Goal: Obtain resource: Download file/media

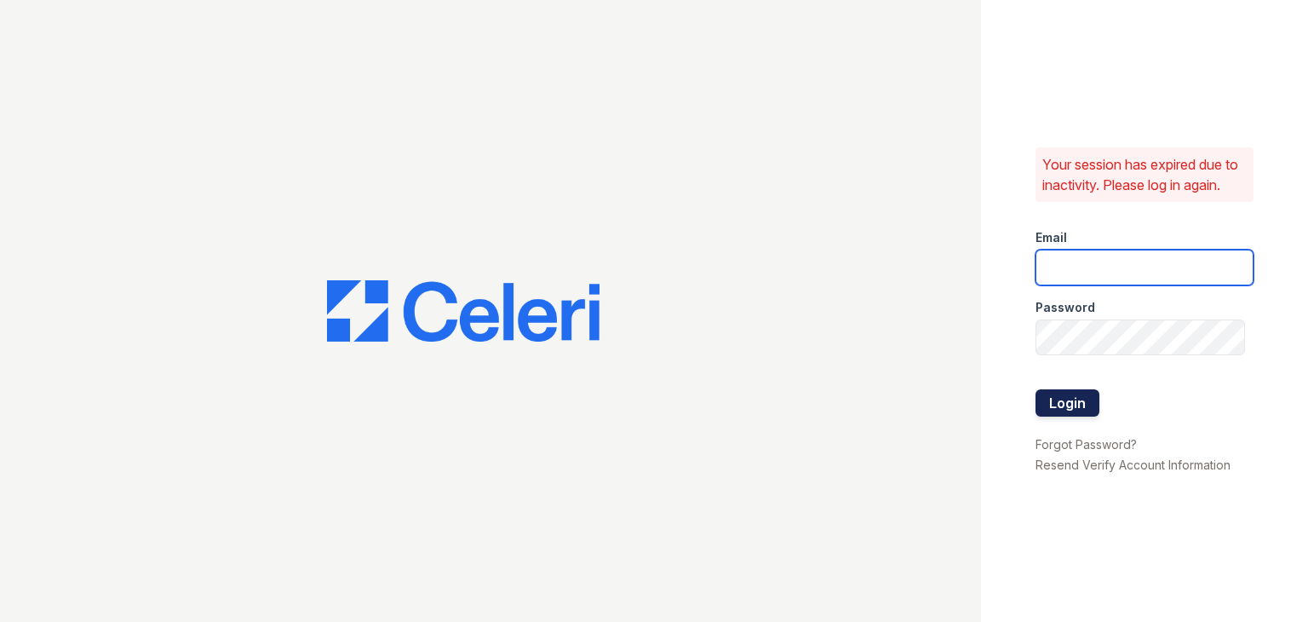
type input "[EMAIL_ADDRESS][DOMAIN_NAME]"
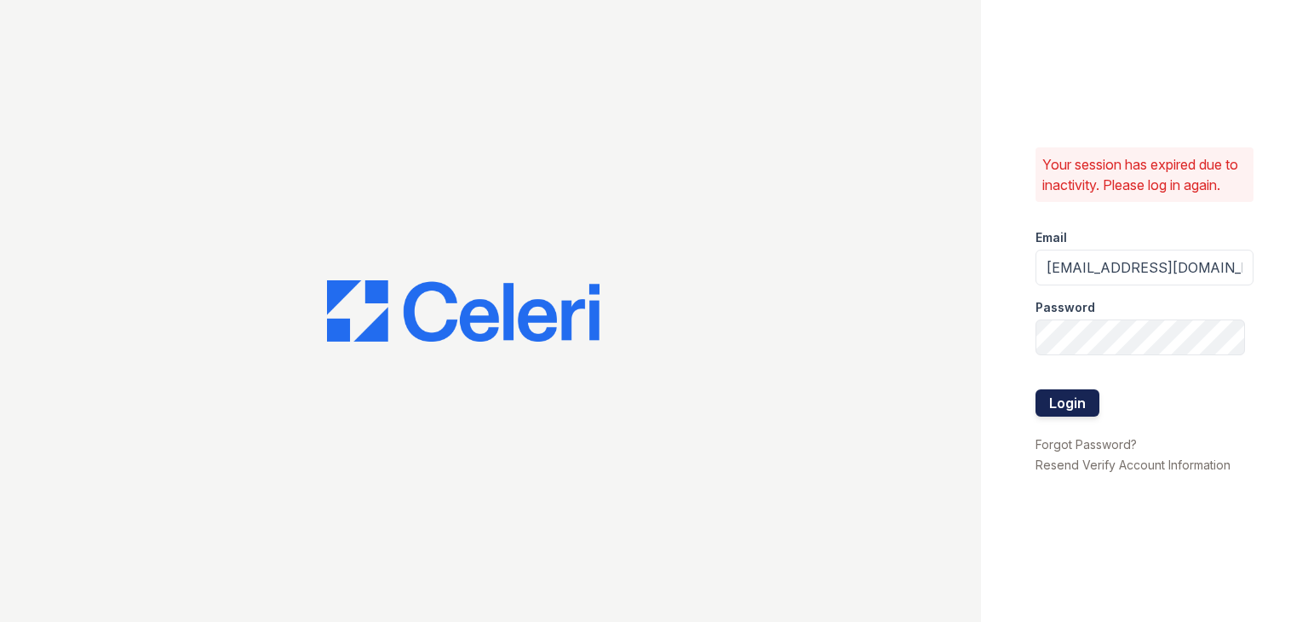
click at [1068, 394] on button "Login" at bounding box center [1068, 402] width 64 height 27
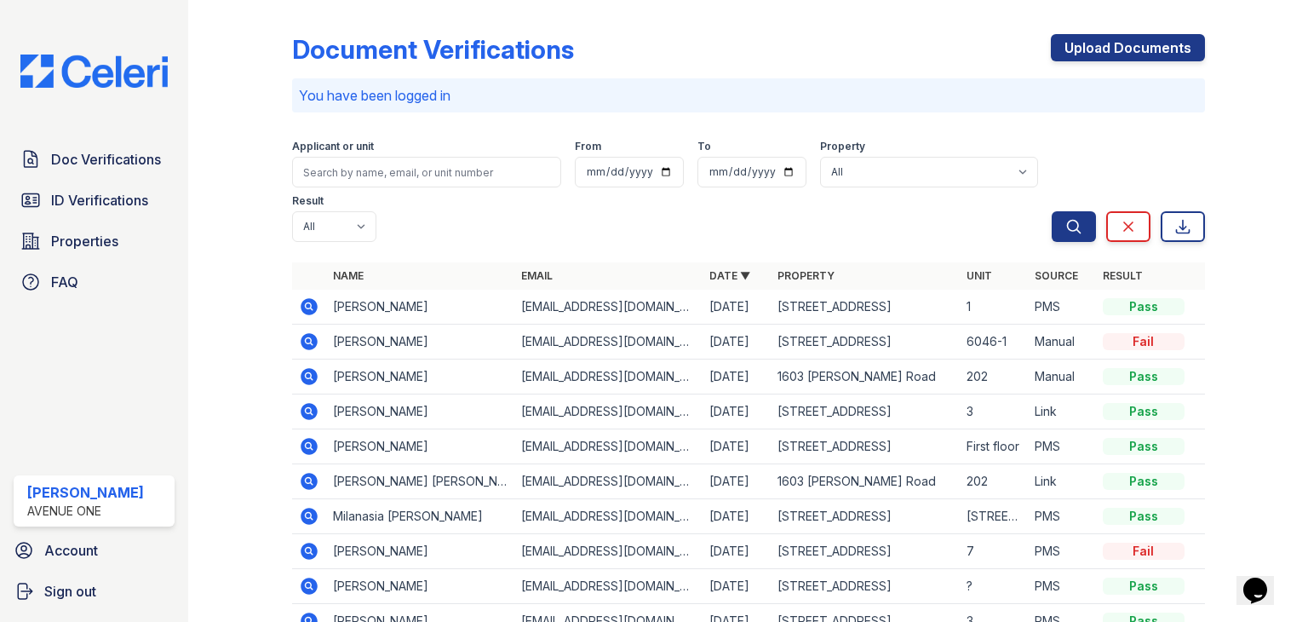
click at [313, 314] on icon at bounding box center [309, 306] width 20 height 20
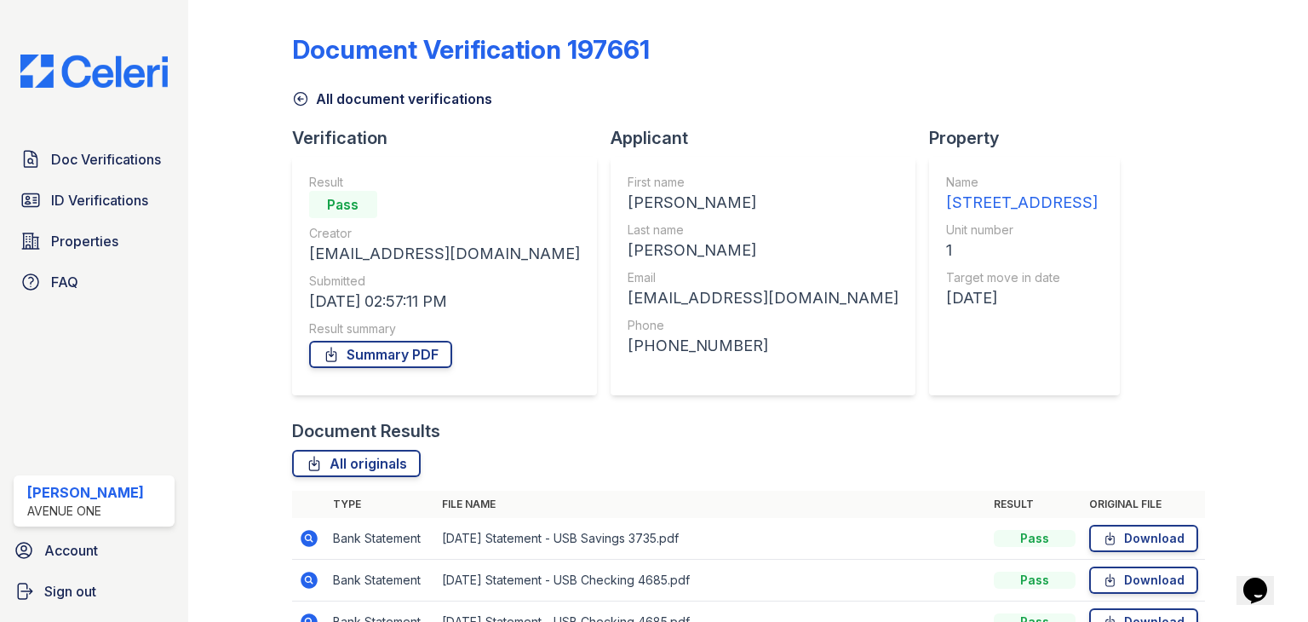
scroll to position [137, 0]
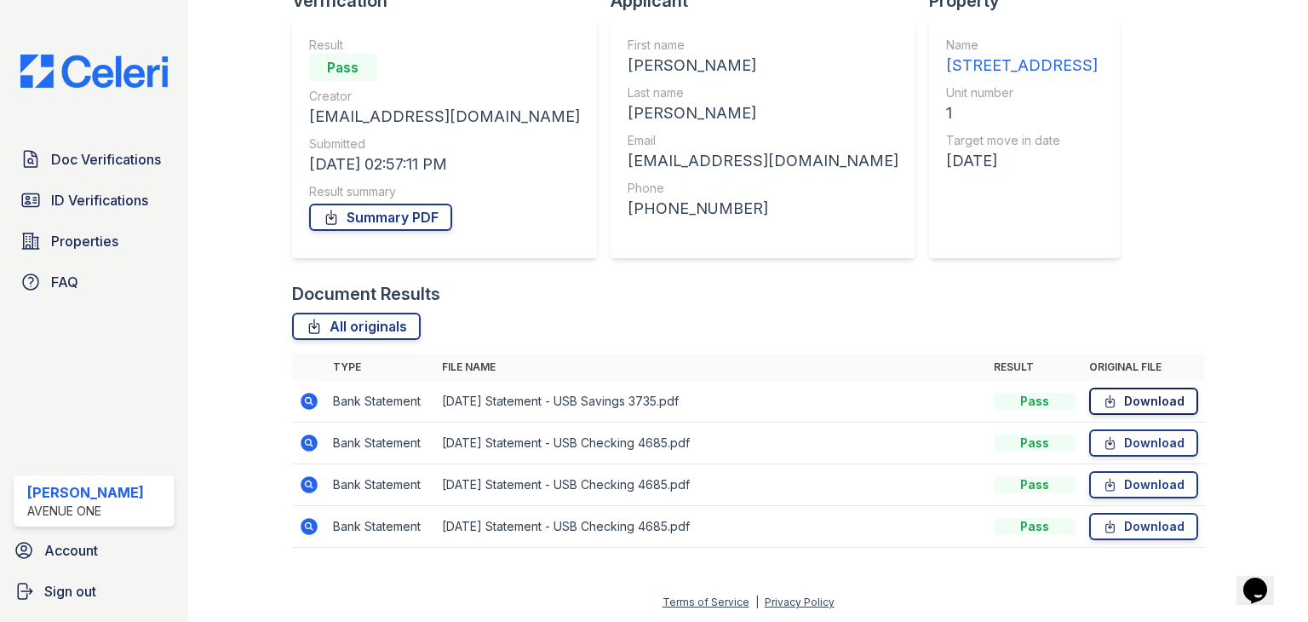
click at [1124, 406] on link "Download" at bounding box center [1143, 401] width 109 height 27
click at [1124, 440] on link "Download" at bounding box center [1143, 442] width 109 height 27
click at [1122, 483] on link "Download" at bounding box center [1143, 484] width 109 height 27
click at [1121, 526] on link "Download" at bounding box center [1143, 526] width 109 height 27
click at [390, 228] on link "Summary PDF" at bounding box center [380, 217] width 143 height 27
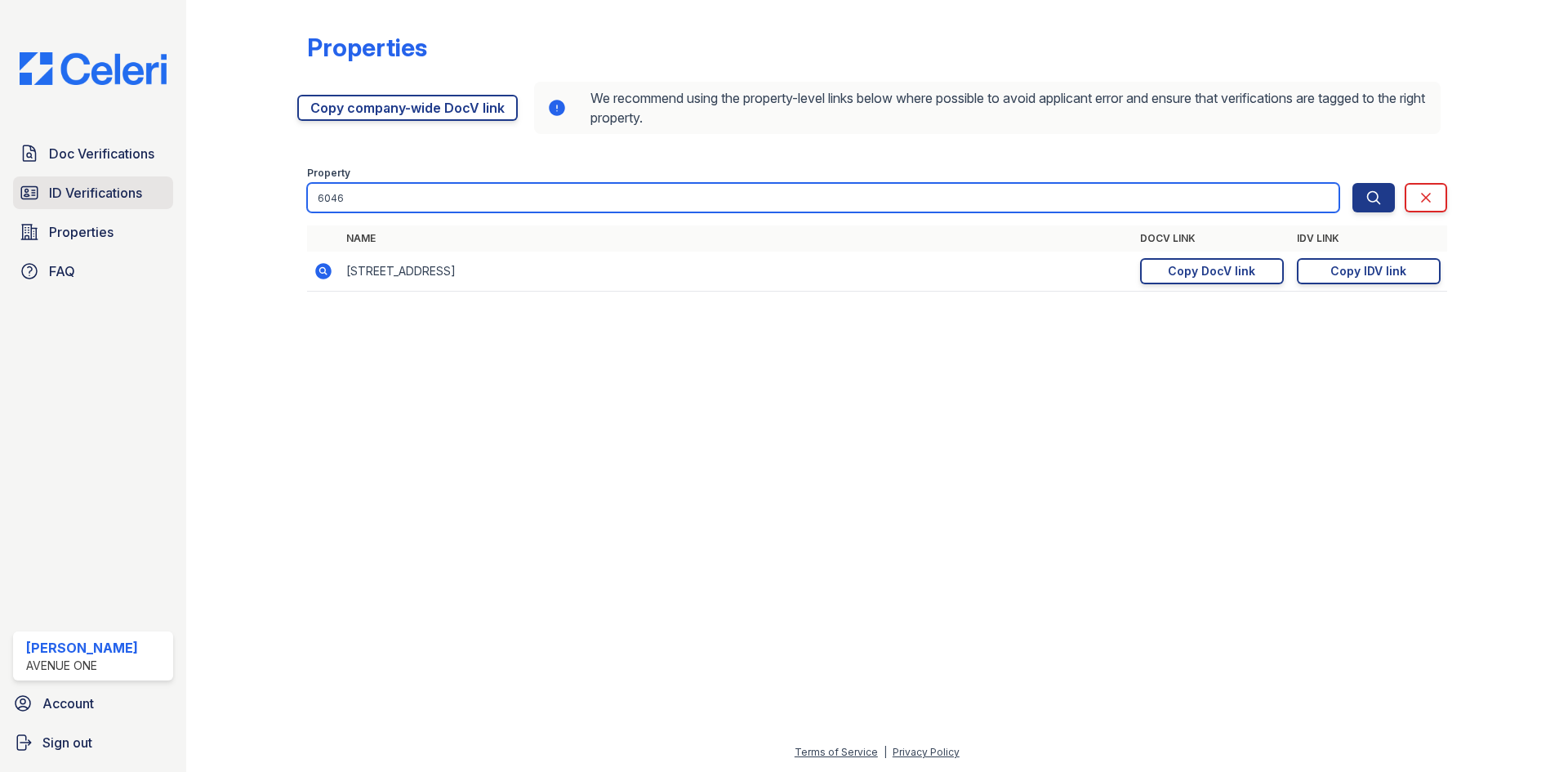
drag, startPoint x: 93, startPoint y: 176, endPoint x: 67, endPoint y: 176, distance: 26.0
click at [67, 176] on div "Doc Verifications ID Verifications Properties FAQ Marina Robles Avenue One Acco…" at bounding box center [784, 386] width 1568 height 772
type input "6434"
click at [1353, 183] on button "Search" at bounding box center [1374, 198] width 42 height 30
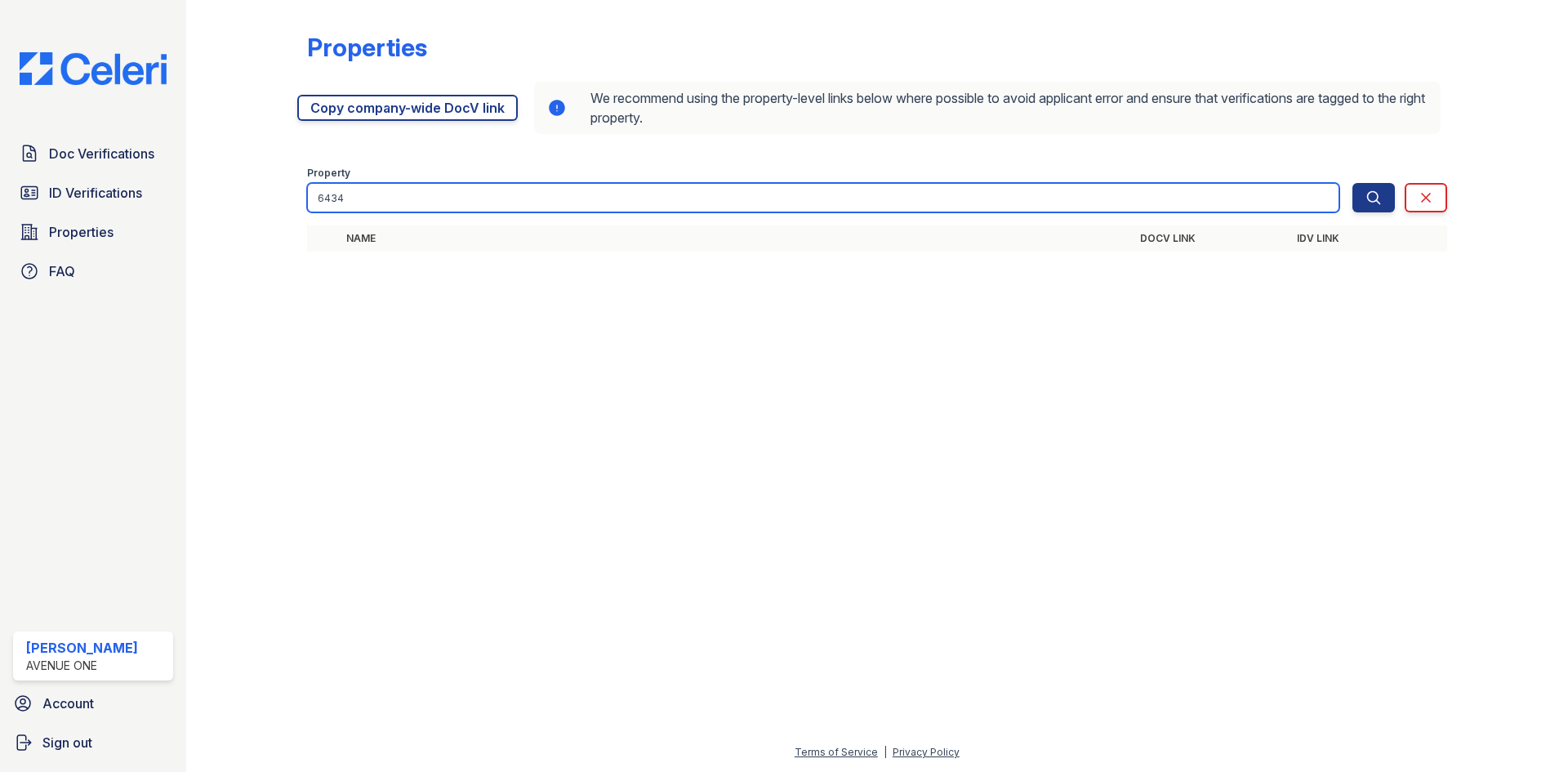
click at [399, 191] on input "6434" at bounding box center [823, 198] width 1033 height 30
type input "6436-34"
click at [1353, 183] on button "Search" at bounding box center [1374, 198] width 42 height 30
drag, startPoint x: 373, startPoint y: 199, endPoint x: 152, endPoint y: 164, distance: 223.8
click at [152, 164] on div "Doc Verifications ID Verifications Properties FAQ Marina Robles Avenue One Acco…" at bounding box center [784, 386] width 1568 height 772
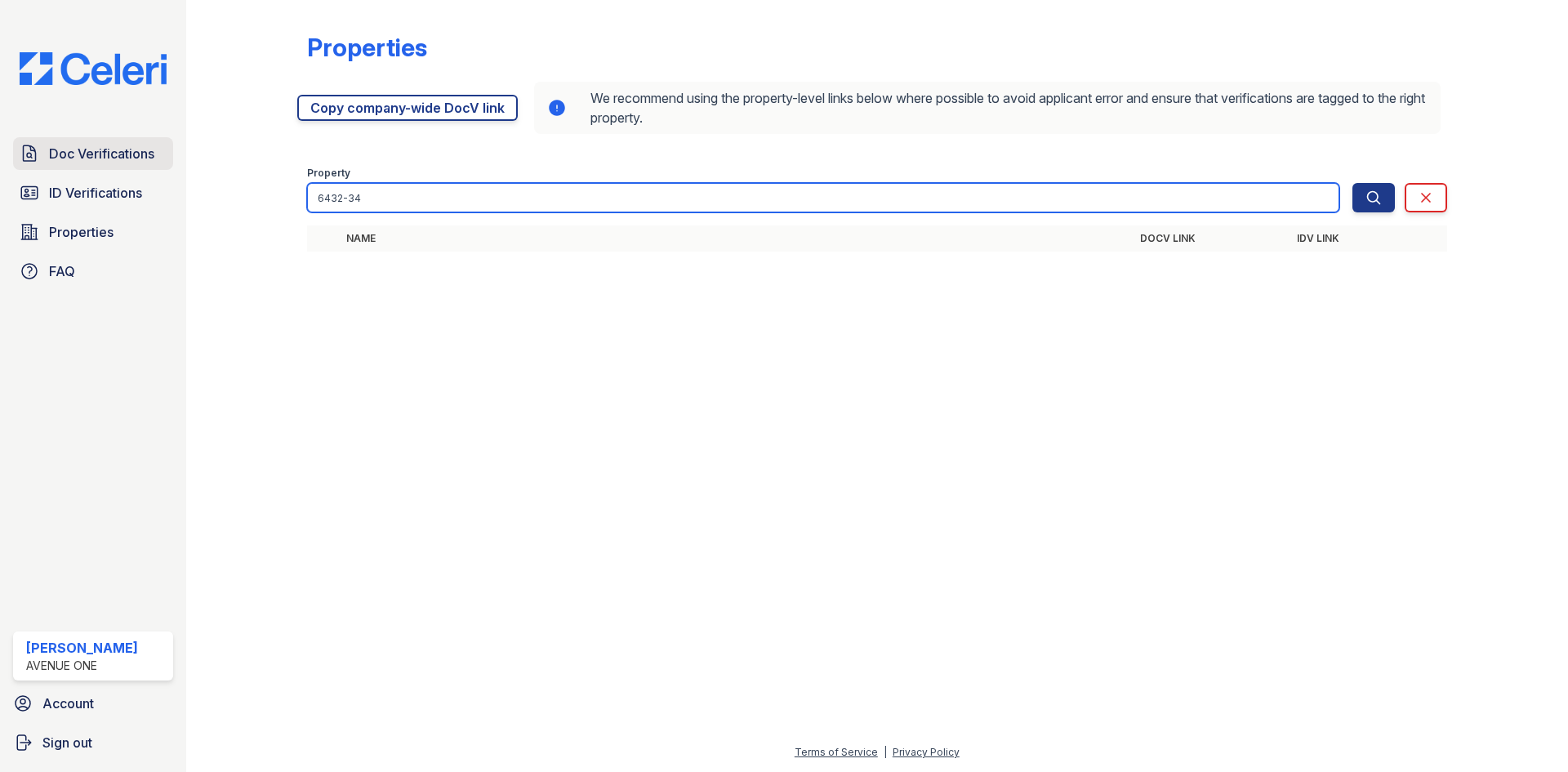
type input "6432-34"
click at [1353, 183] on button "Search" at bounding box center [1374, 198] width 42 height 30
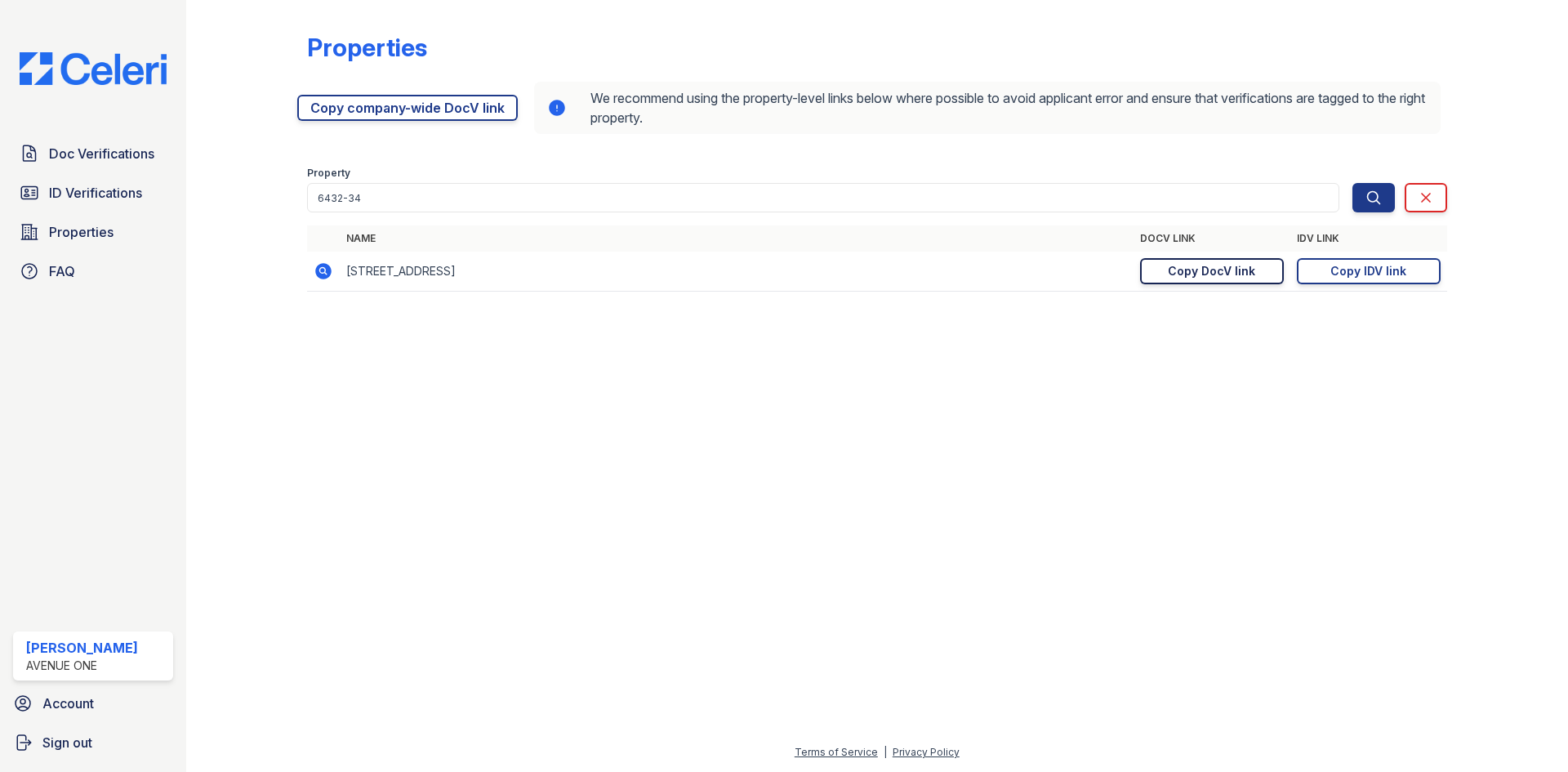
click at [1188, 276] on div "Copy DocV link" at bounding box center [1211, 270] width 87 height 16
click at [1383, 269] on div "Copy IDV link" at bounding box center [1369, 270] width 76 height 16
click at [1383, 269] on link "Copy IDV link Copy link" at bounding box center [1369, 270] width 144 height 26
drag, startPoint x: 1, startPoint y: 327, endPoint x: 6, endPoint y: 391, distance: 64.2
click at [6, 391] on div "Doc Verifications ID Verifications Properties FAQ Marina Robles Avenue One Acco…" at bounding box center [93, 386] width 186 height 772
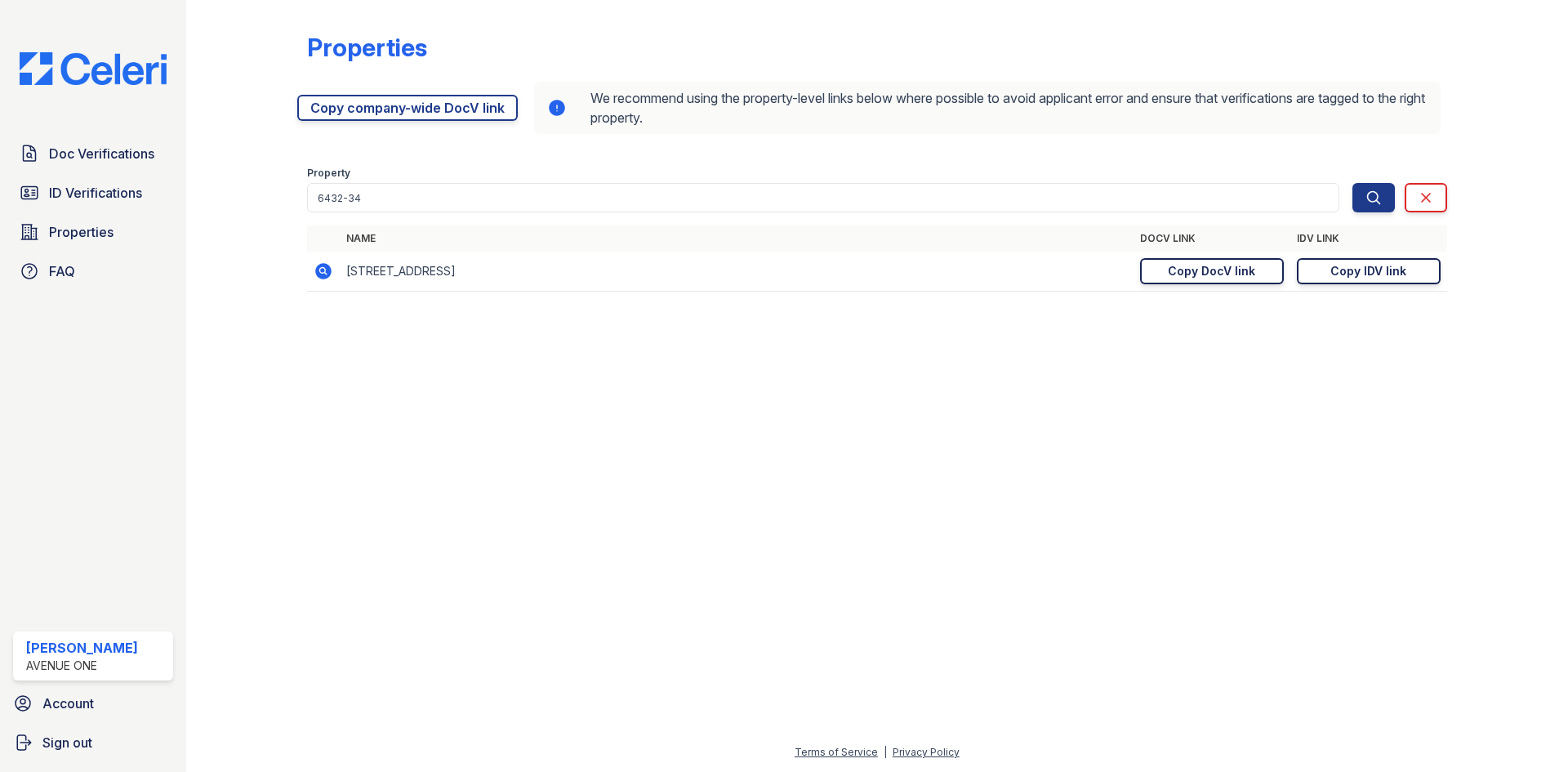
drag, startPoint x: 1, startPoint y: 310, endPoint x: 1, endPoint y: 339, distance: 29.0
click at [1, 339] on div "Doc Verifications ID Verifications Properties FAQ Marina Robles Avenue One Acco…" at bounding box center [93, 386] width 186 height 772
drag, startPoint x: 8, startPoint y: 391, endPoint x: 8, endPoint y: 374, distance: 17.0
click at [8, 374] on div "Doc Verifications ID Verifications Properties FAQ Marina Robles Avenue One Acco…" at bounding box center [93, 386] width 186 height 772
drag, startPoint x: 3, startPoint y: 426, endPoint x: -10, endPoint y: 675, distance: 249.3
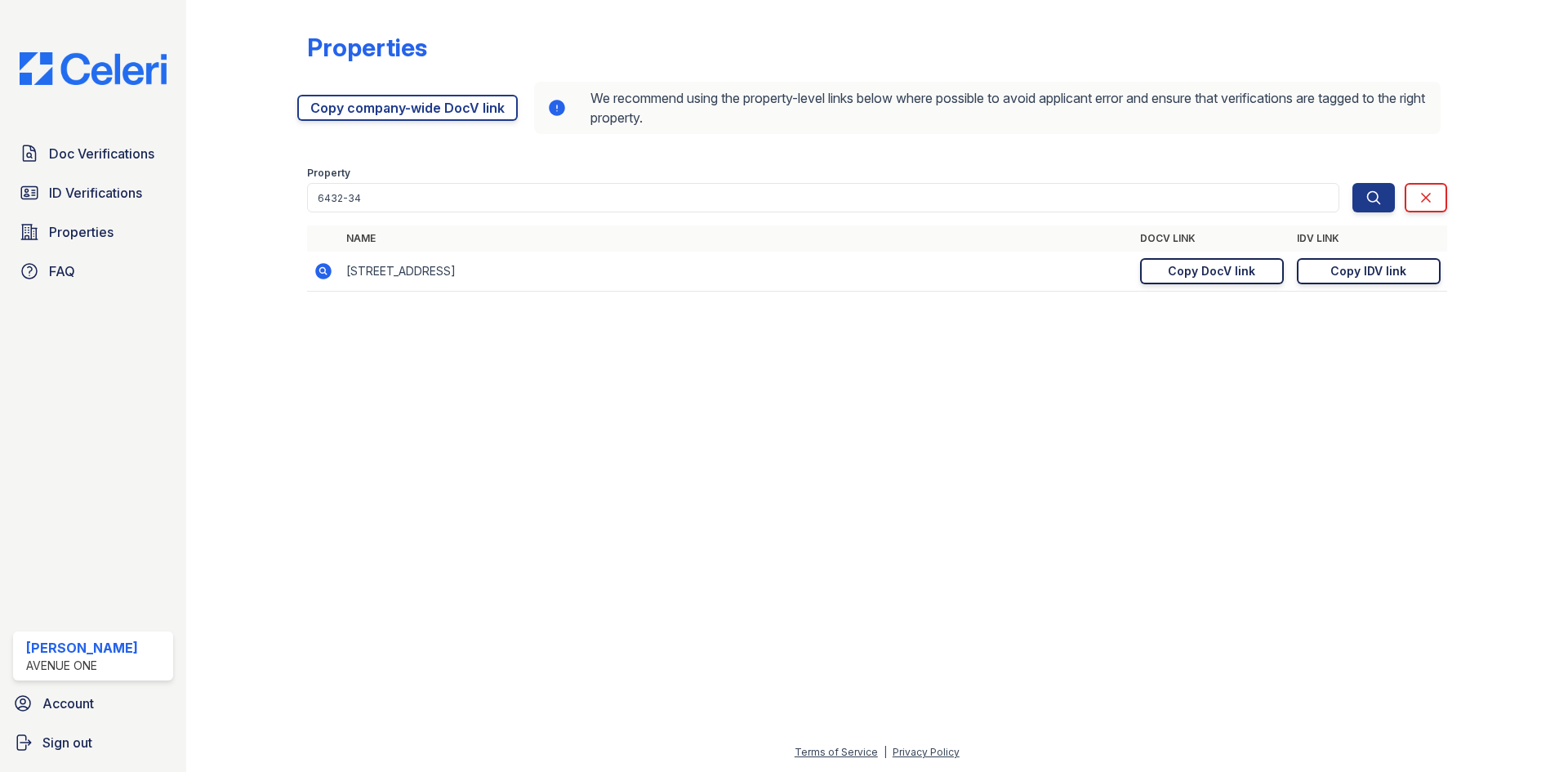
click at [0, 675] on html "Doc Verifications ID Verifications Properties FAQ Marina Robles Avenue One Acco…" at bounding box center [784, 386] width 1568 height 772
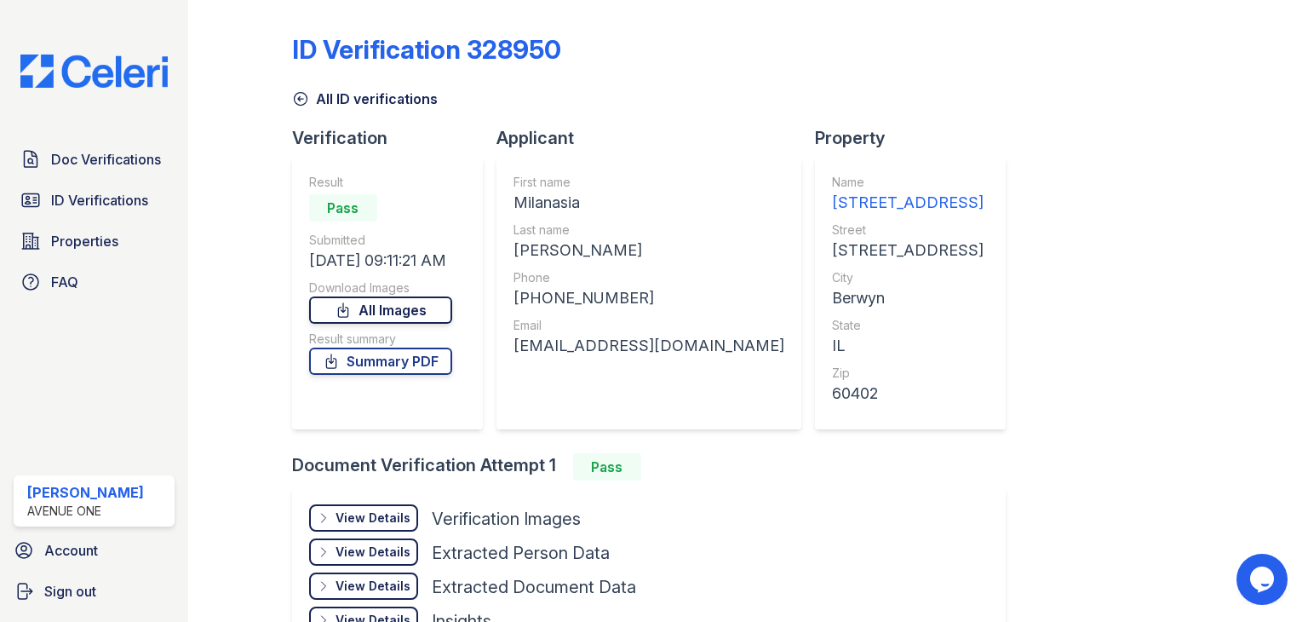
click at [405, 302] on link "All Images" at bounding box center [380, 309] width 143 height 27
click at [410, 371] on link "Summary PDF" at bounding box center [380, 361] width 143 height 27
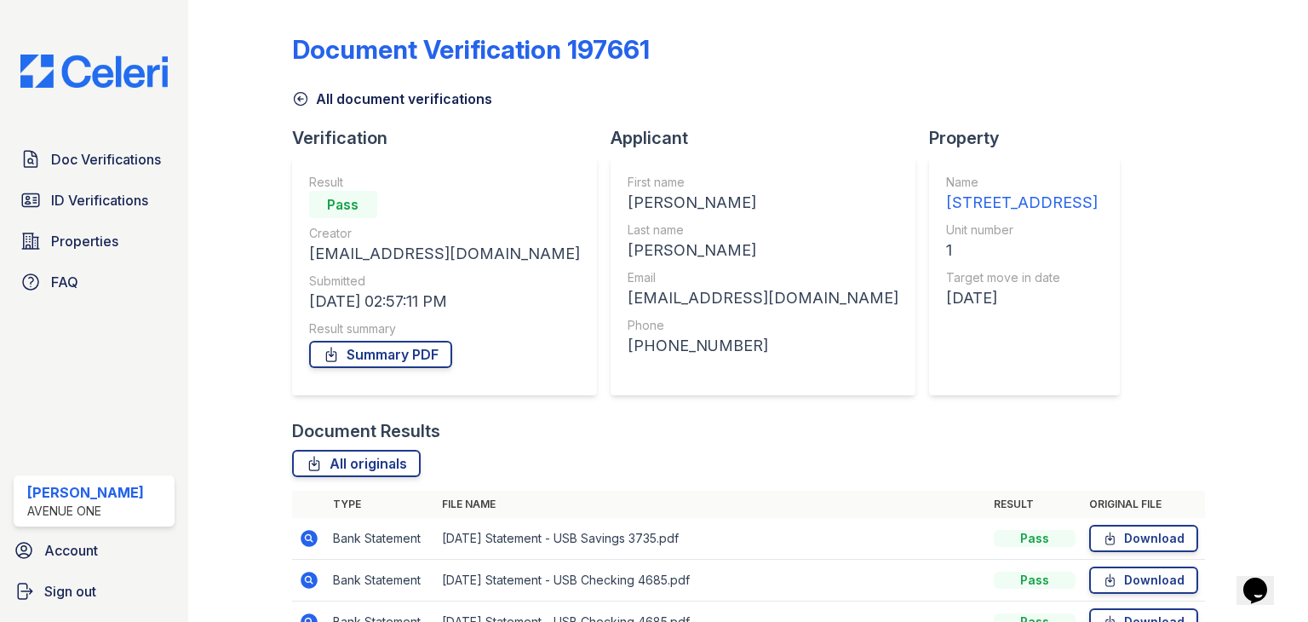
scroll to position [137, 0]
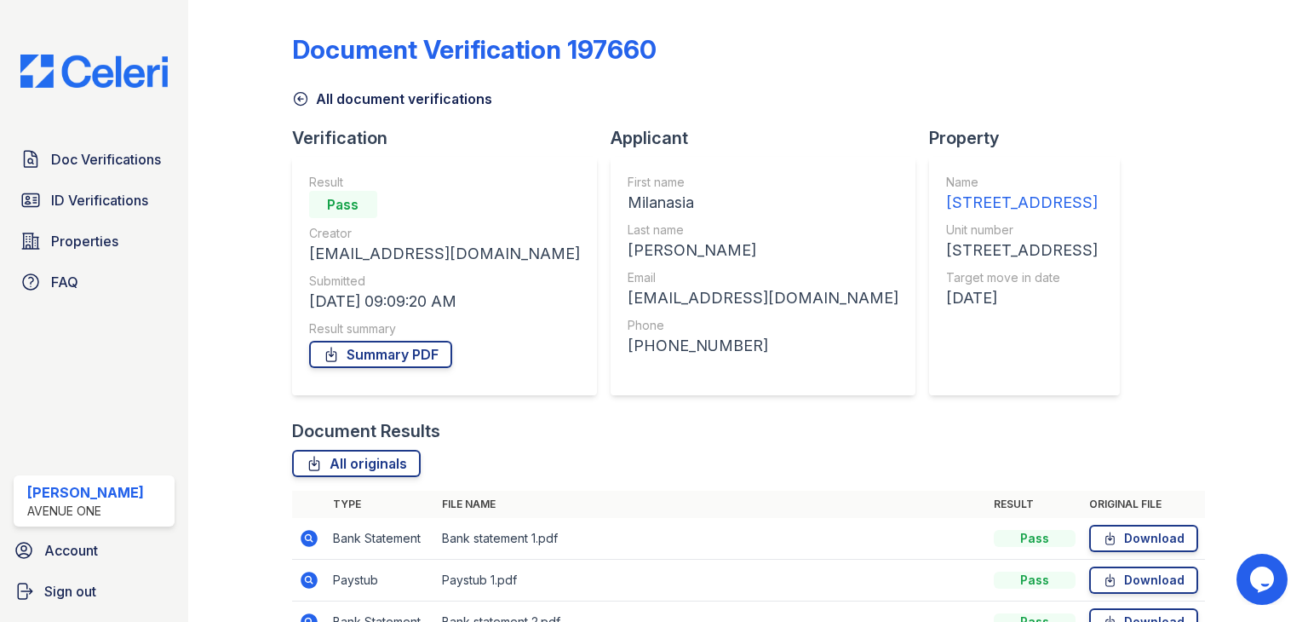
scroll to position [221, 0]
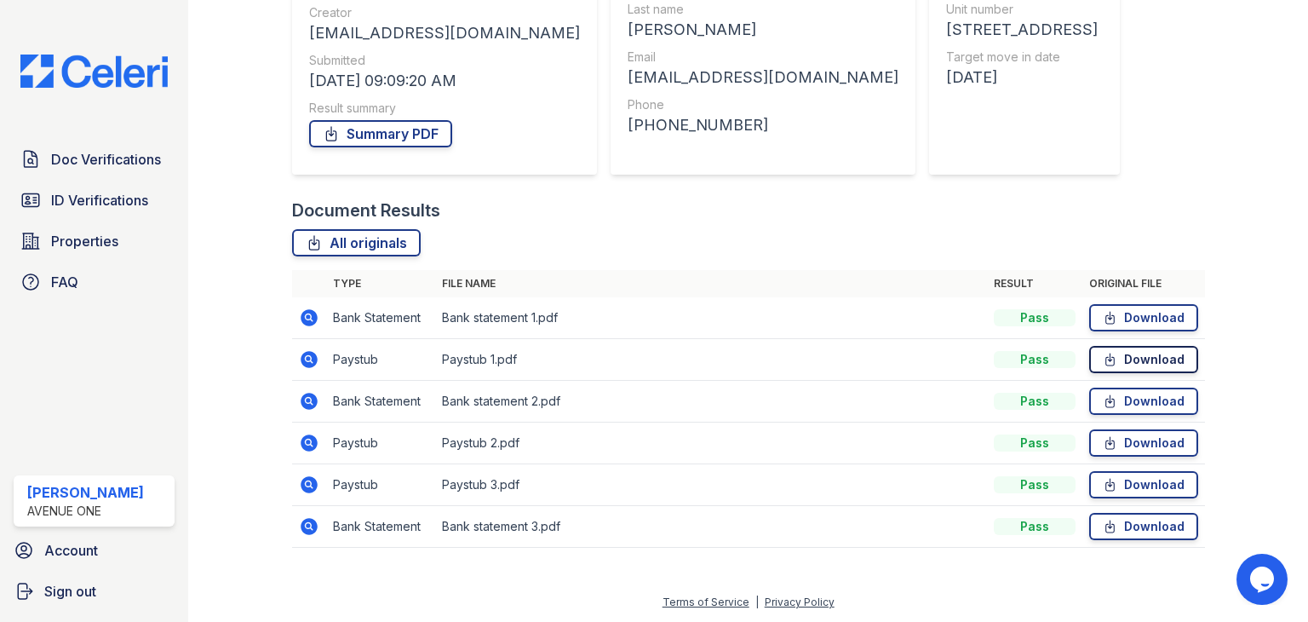
click at [1114, 357] on link "Download" at bounding box center [1143, 359] width 109 height 27
click at [1107, 450] on link "Download" at bounding box center [1143, 442] width 109 height 27
click at [1103, 486] on icon at bounding box center [1110, 484] width 14 height 17
click at [1106, 310] on icon at bounding box center [1110, 317] width 14 height 17
click at [1121, 404] on link "Download" at bounding box center [1143, 401] width 109 height 27
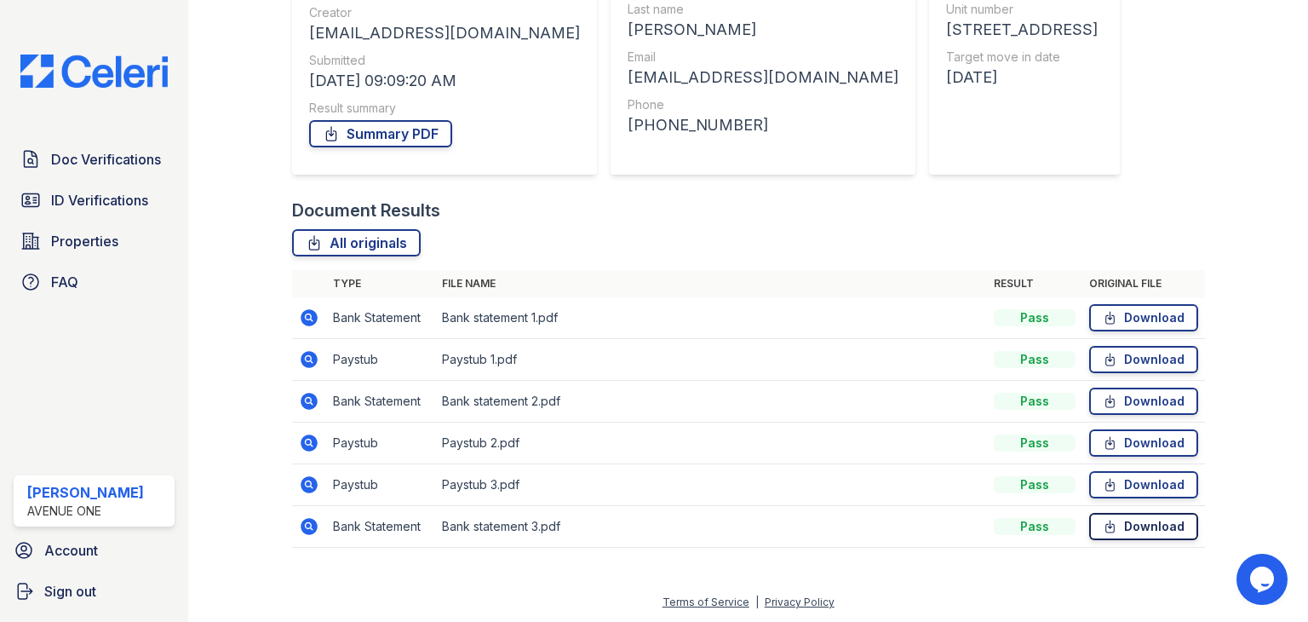
click at [1103, 522] on icon at bounding box center [1110, 526] width 14 height 17
click at [388, 136] on link "Summary PDF" at bounding box center [380, 133] width 143 height 27
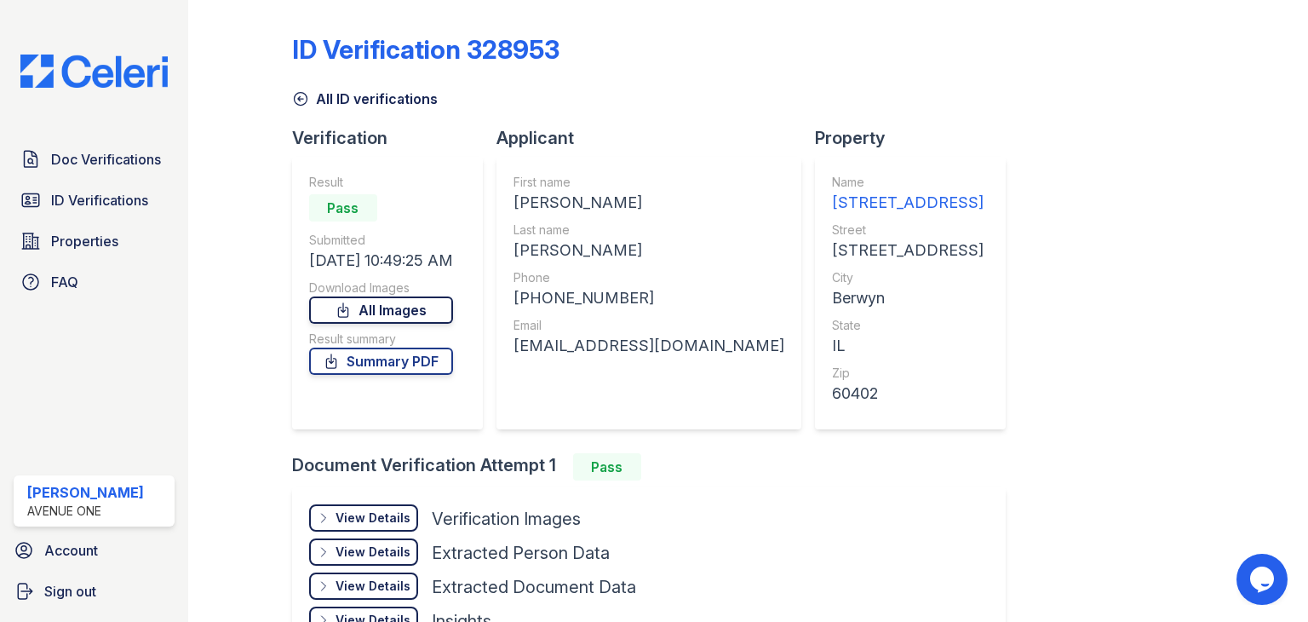
click at [422, 305] on link "All Images" at bounding box center [381, 309] width 144 height 27
click at [419, 360] on link "Summary PDF" at bounding box center [381, 361] width 144 height 27
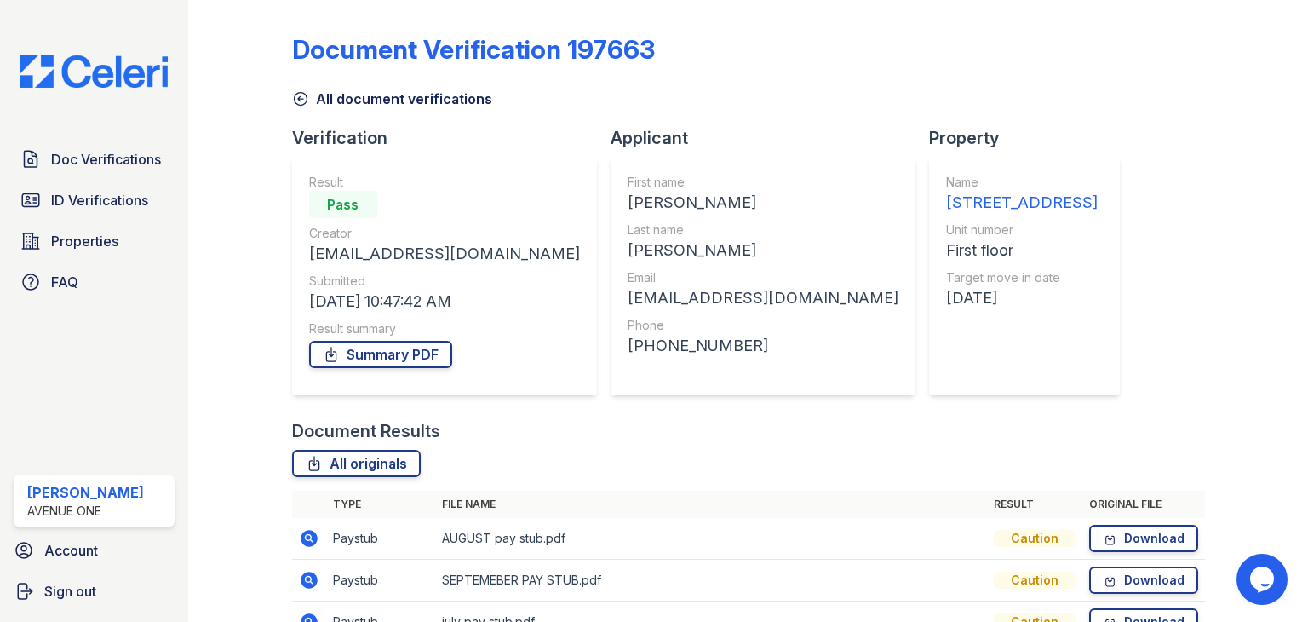
scroll to position [262, 0]
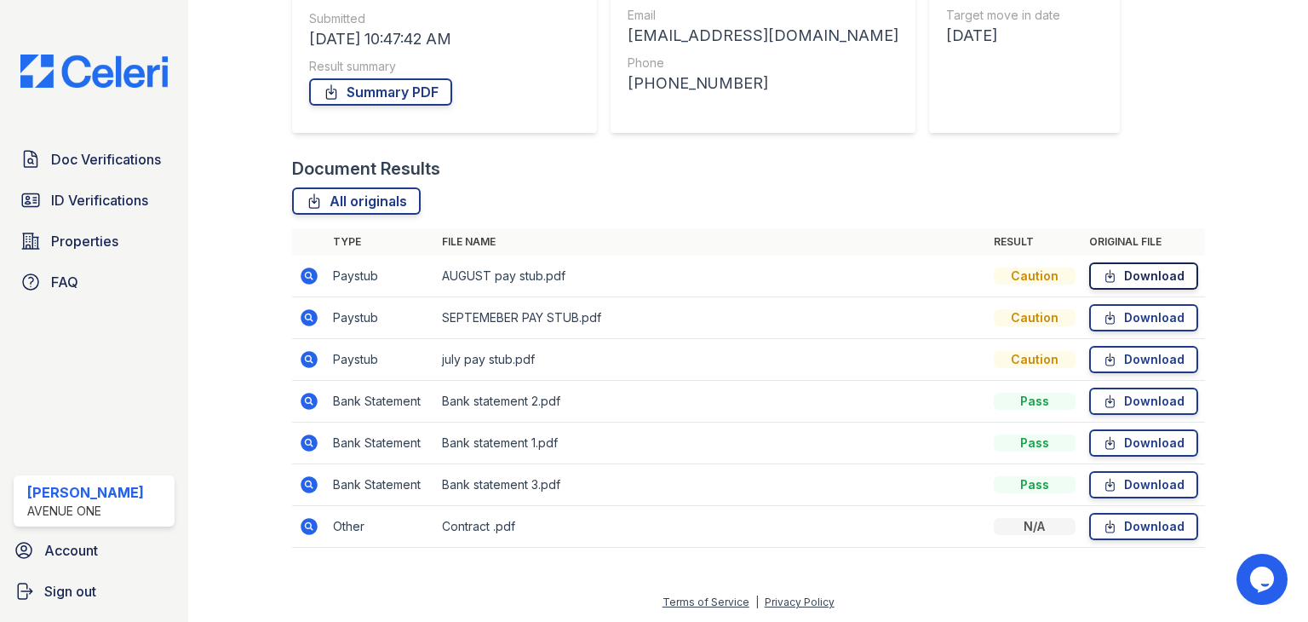
click at [1135, 277] on link "Download" at bounding box center [1143, 275] width 109 height 27
click at [1132, 314] on link "Download" at bounding box center [1143, 317] width 109 height 27
click at [1121, 362] on link "Download" at bounding box center [1143, 359] width 109 height 27
click at [302, 269] on icon at bounding box center [309, 276] width 20 height 20
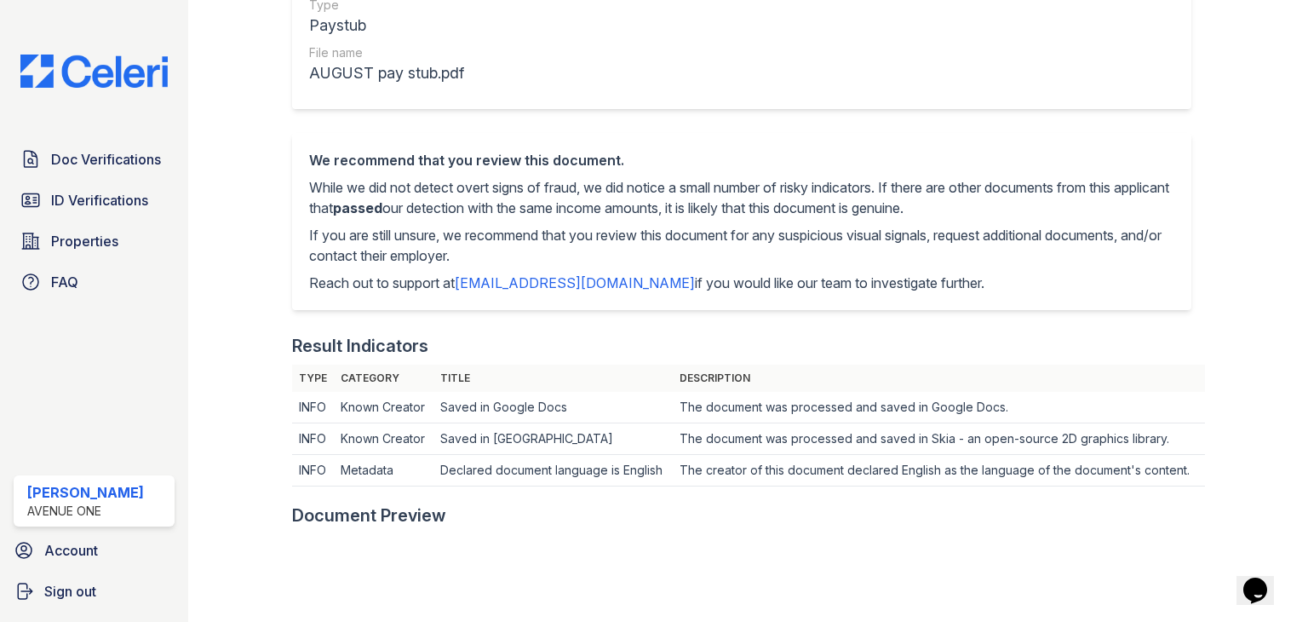
scroll to position [223, 0]
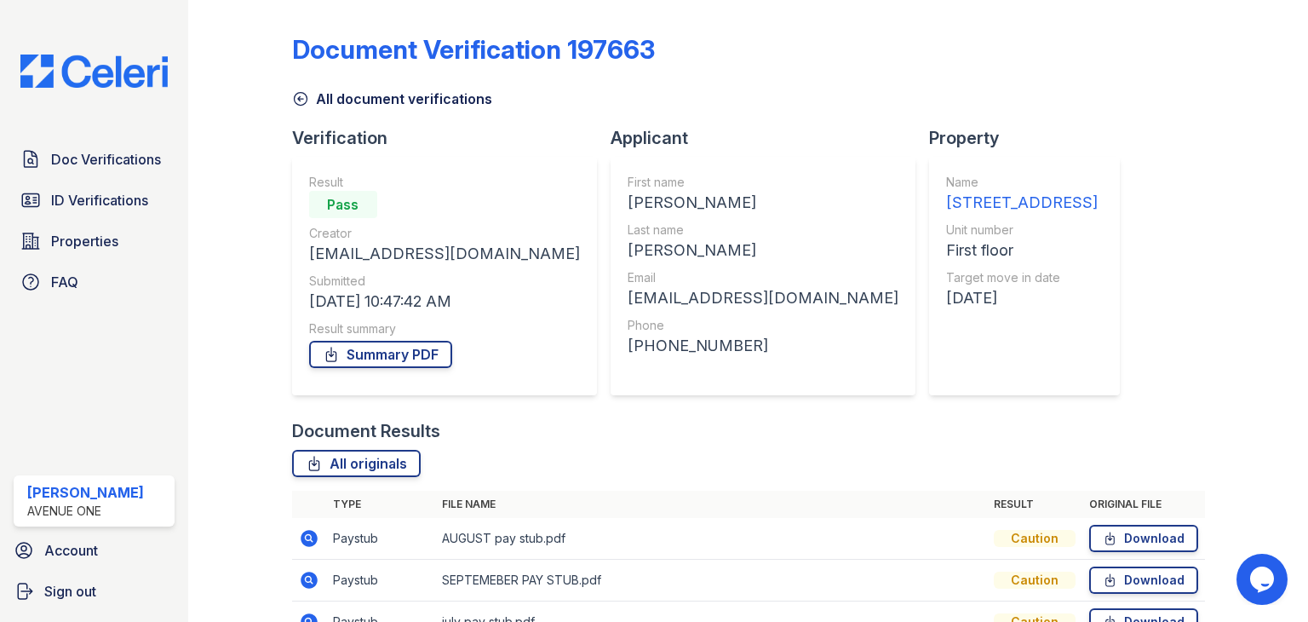
scroll to position [262, 0]
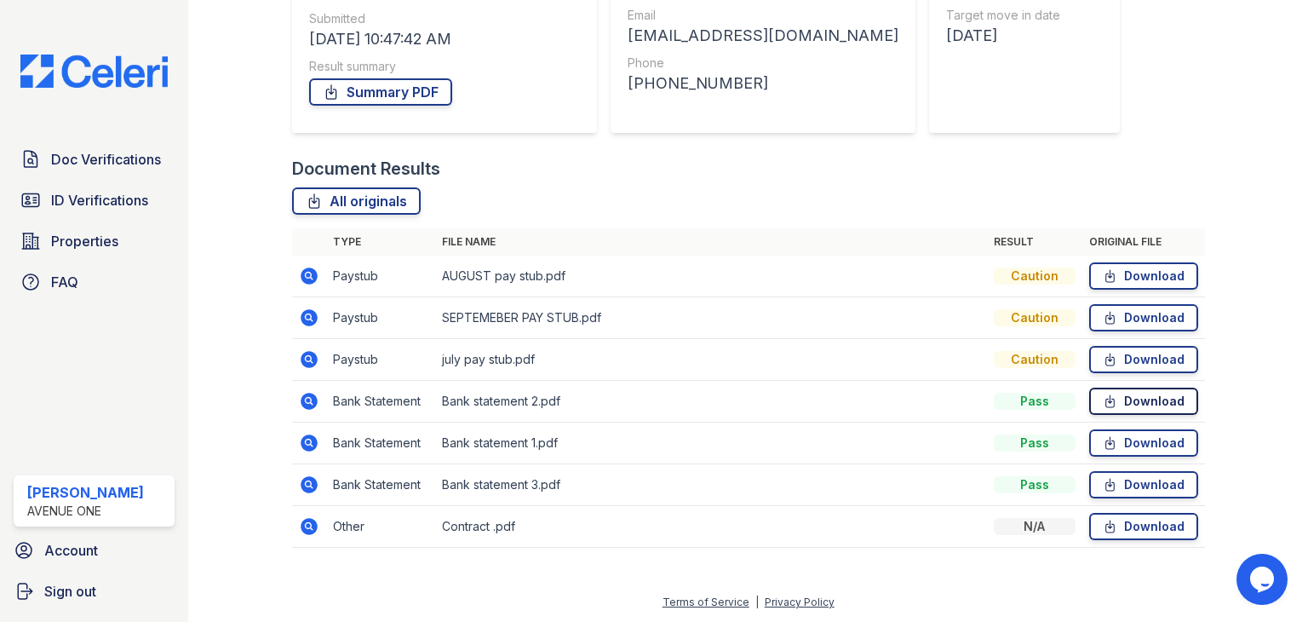
click at [1114, 403] on link "Download" at bounding box center [1143, 401] width 109 height 27
click at [1114, 443] on link "Download" at bounding box center [1143, 442] width 109 height 27
click at [1114, 491] on link "Download" at bounding box center [1143, 484] width 109 height 27
click at [378, 89] on link "Summary PDF" at bounding box center [380, 91] width 143 height 27
